Goal: Navigation & Orientation: Find specific page/section

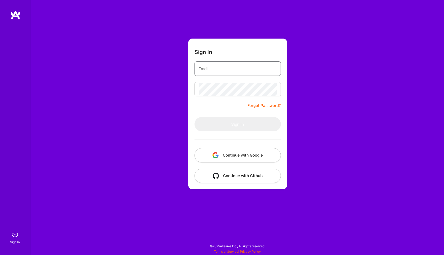
type input "[PERSON_NAME][EMAIL_ADDRESS][DOMAIN_NAME]"
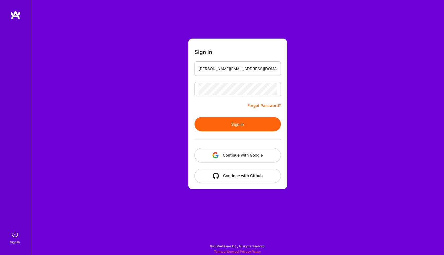
click at [208, 128] on button "Sign In" at bounding box center [238, 124] width 86 height 14
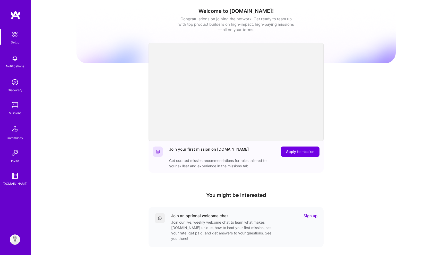
click at [18, 106] on img at bounding box center [15, 105] width 10 height 10
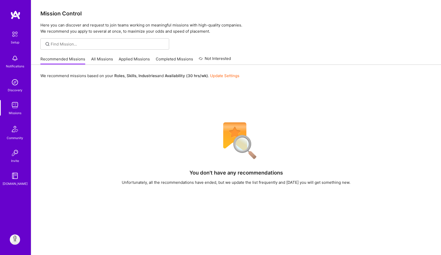
click at [99, 57] on link "All Missions" at bounding box center [102, 60] width 22 height 8
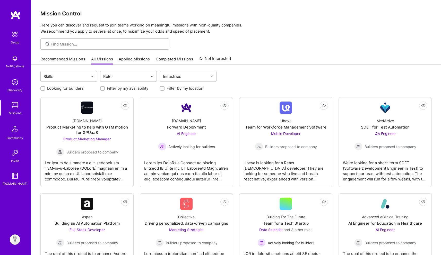
click at [42, 58] on link "Recommended Missions" at bounding box center [62, 60] width 45 height 8
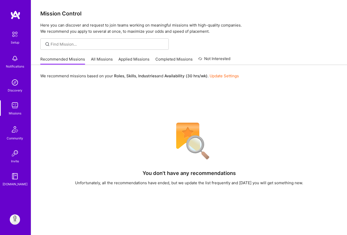
click at [97, 60] on link "All Missions" at bounding box center [102, 60] width 22 height 8
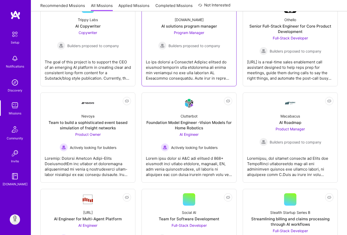
scroll to position [378, 0]
